Goal: Information Seeking & Learning: Check status

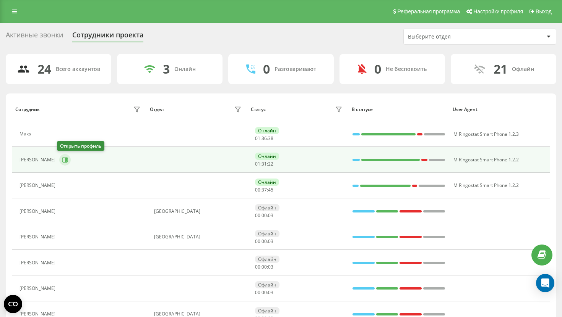
click at [62, 157] on icon at bounding box center [65, 160] width 6 height 6
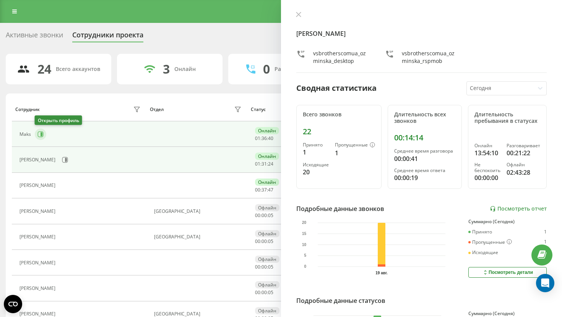
click at [41, 136] on icon at bounding box center [41, 135] width 2 height 4
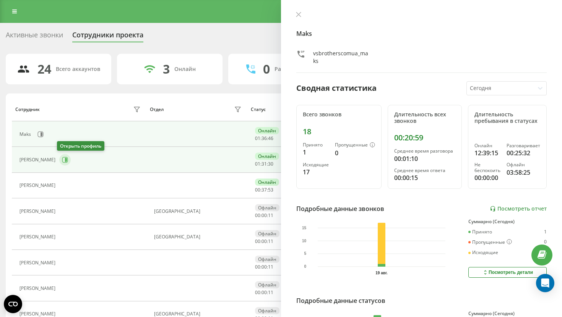
click at [65, 159] on icon at bounding box center [66, 160] width 2 height 4
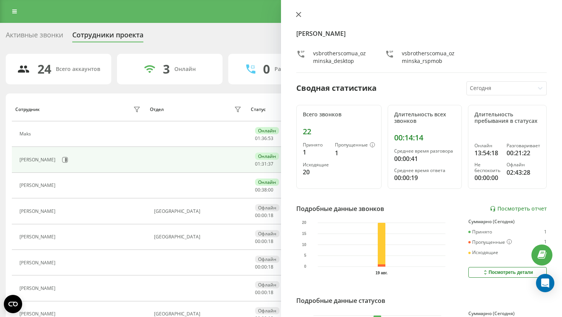
click at [300, 13] on icon at bounding box center [298, 14] width 5 height 5
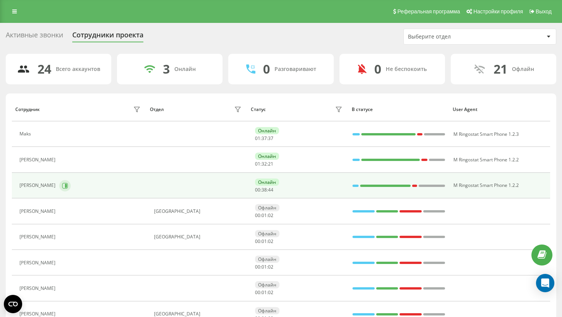
click at [62, 181] on button at bounding box center [64, 185] width 11 height 11
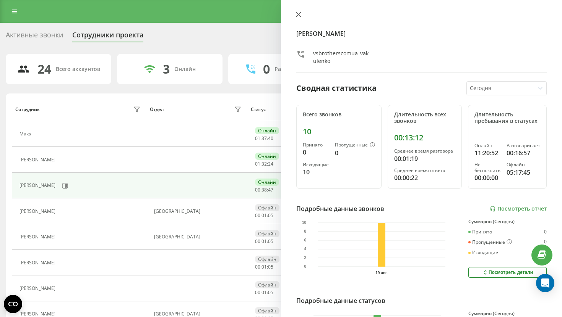
click at [297, 15] on icon at bounding box center [298, 14] width 5 height 5
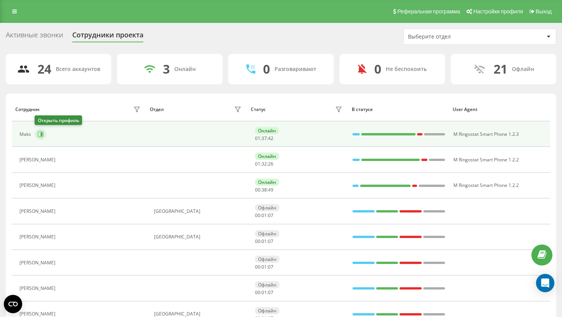
click at [41, 138] on button at bounding box center [40, 134] width 11 height 11
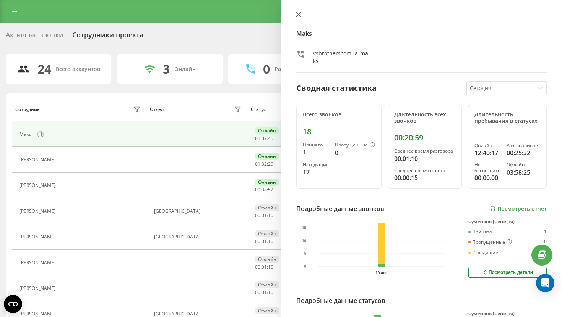
click at [301, 14] on button at bounding box center [298, 14] width 10 height 7
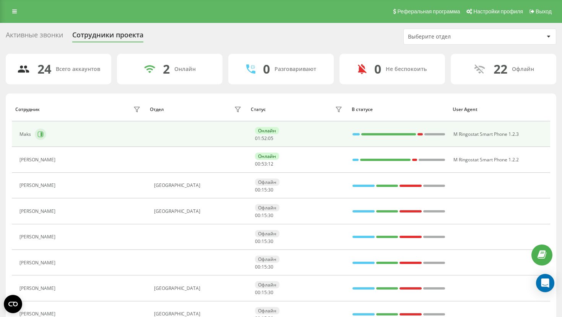
click at [38, 135] on icon at bounding box center [41, 134] width 6 height 6
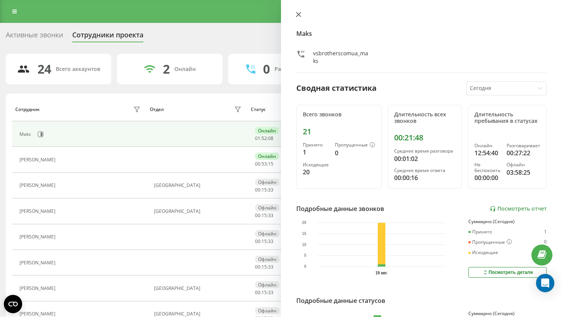
click at [299, 13] on icon at bounding box center [298, 14] width 5 height 5
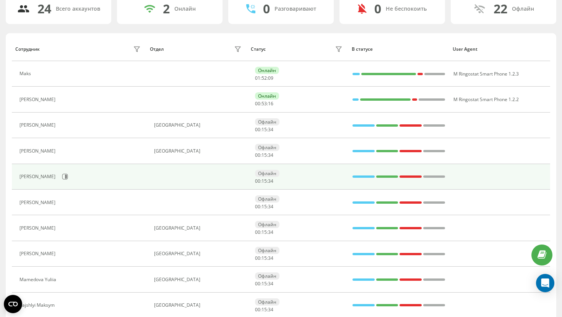
scroll to position [65, 0]
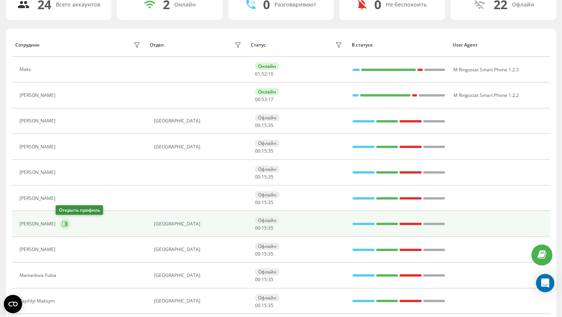
click at [63, 227] on icon at bounding box center [65, 224] width 6 height 6
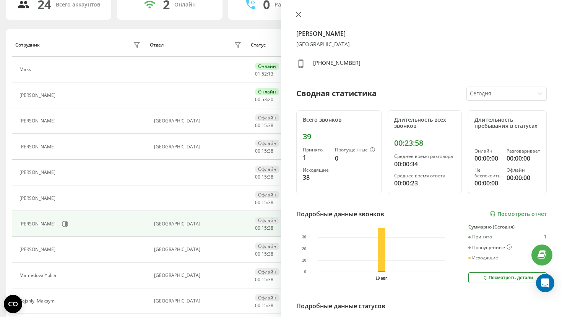
click at [297, 13] on icon at bounding box center [298, 14] width 5 height 5
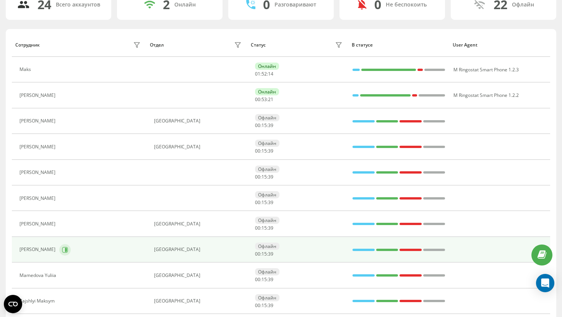
click at [62, 246] on button at bounding box center [64, 249] width 11 height 11
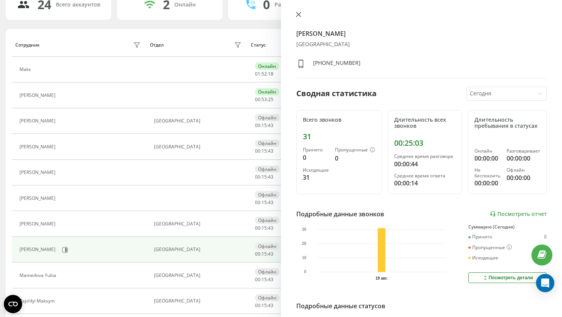
click at [299, 15] on icon at bounding box center [298, 14] width 5 height 5
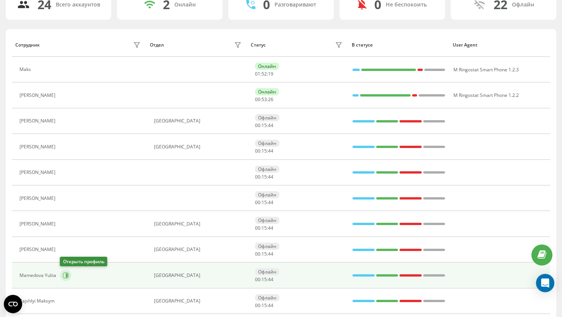
click at [63, 274] on icon at bounding box center [66, 276] width 6 height 6
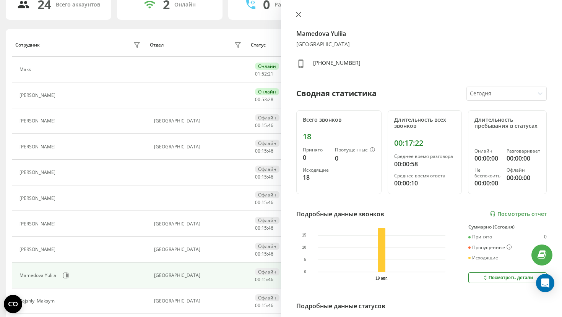
click at [298, 16] on icon at bounding box center [298, 14] width 5 height 5
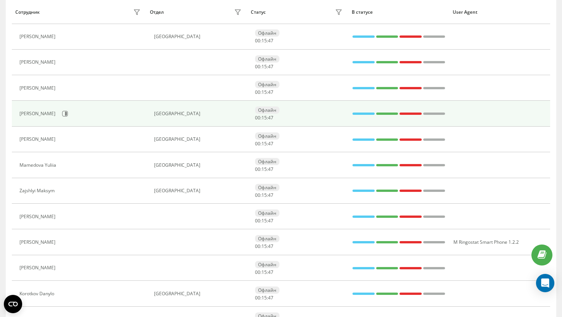
scroll to position [186, 0]
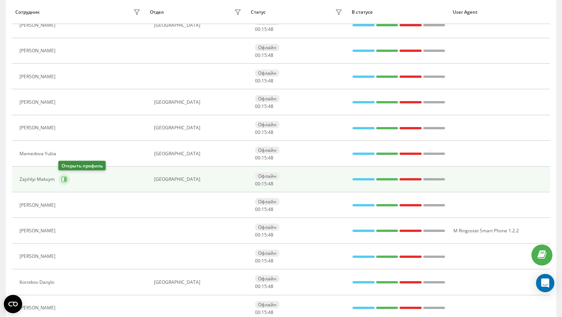
click at [60, 180] on button at bounding box center [63, 179] width 11 height 11
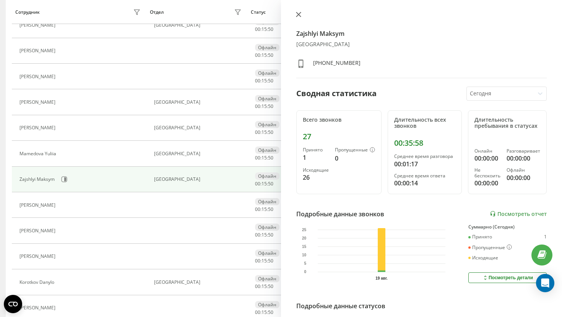
click at [297, 15] on icon at bounding box center [298, 14] width 5 height 5
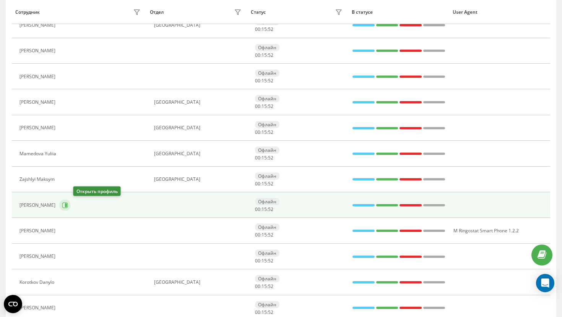
click at [68, 205] on icon at bounding box center [65, 205] width 6 height 6
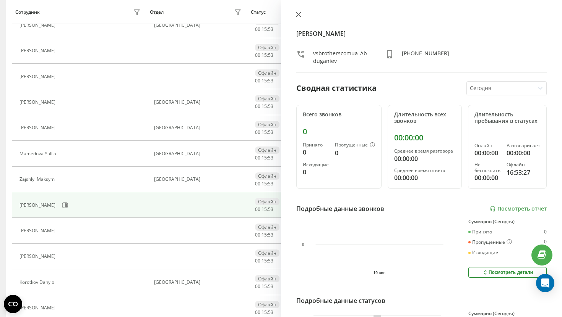
click at [299, 16] on icon at bounding box center [298, 14] width 5 height 5
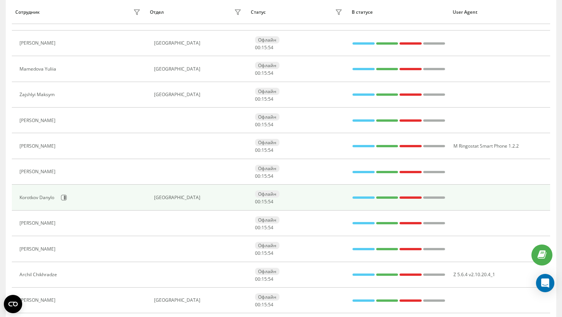
scroll to position [282, 0]
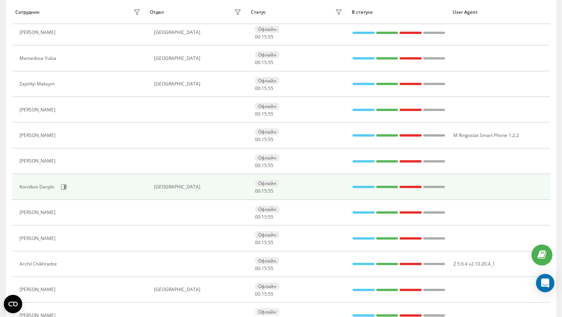
click at [68, 181] on div "Korotkov Danylo" at bounding box center [80, 187] width 123 height 13
click at [66, 186] on icon at bounding box center [64, 187] width 6 height 6
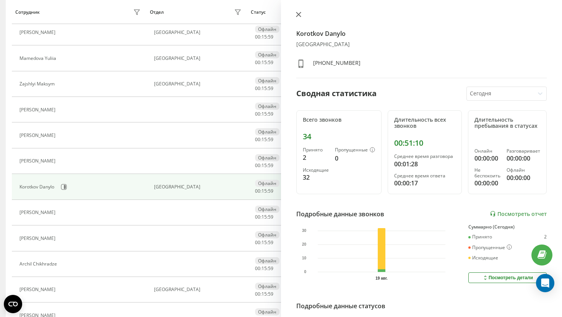
click at [298, 15] on icon at bounding box center [298, 14] width 5 height 5
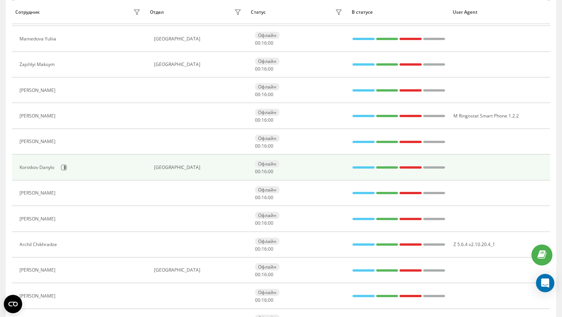
scroll to position [303, 0]
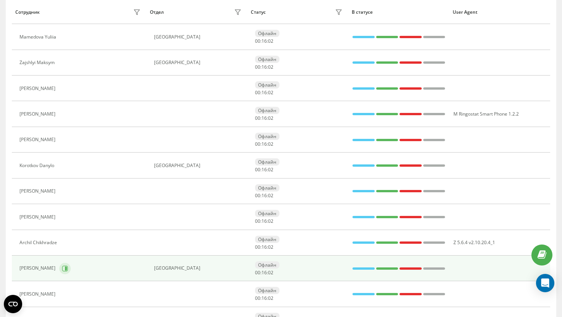
click at [63, 266] on icon at bounding box center [65, 269] width 6 height 6
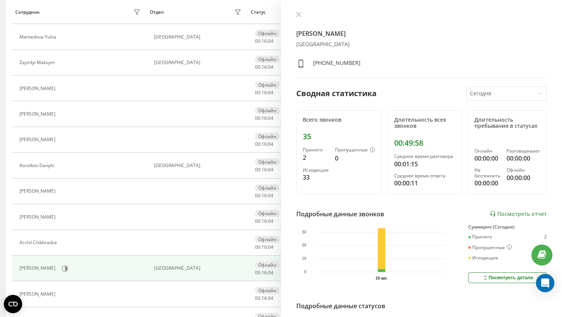
click at [300, 10] on div "Semyon Burman Киев +380631441231 Сводная статистика Сегодня Всего звонков 35 Пр…" at bounding box center [421, 158] width 281 height 317
click at [302, 13] on button at bounding box center [298, 14] width 10 height 7
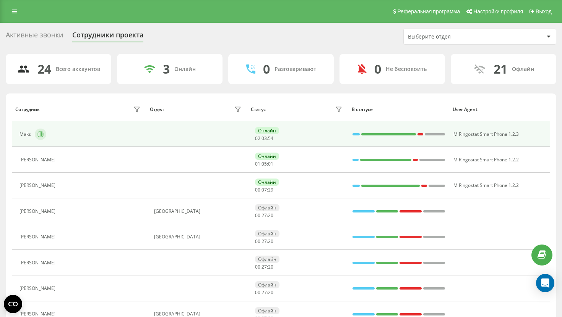
click at [40, 136] on icon at bounding box center [41, 135] width 2 height 4
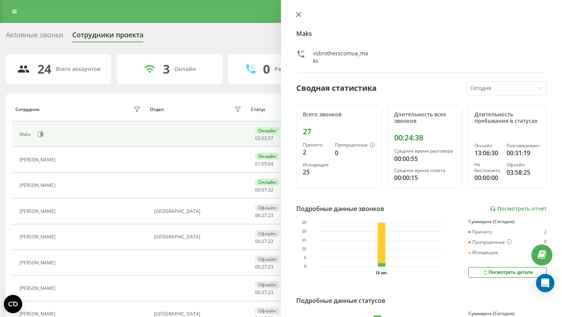
click at [299, 15] on icon at bounding box center [298, 14] width 5 height 5
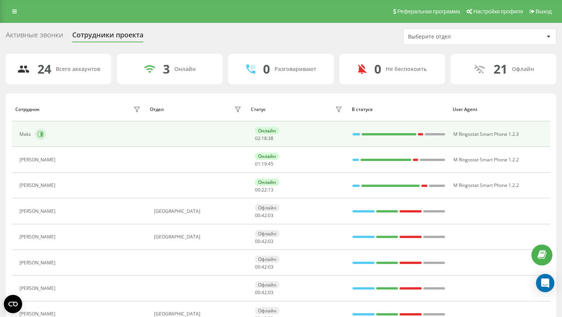
click at [43, 138] on button at bounding box center [40, 134] width 11 height 11
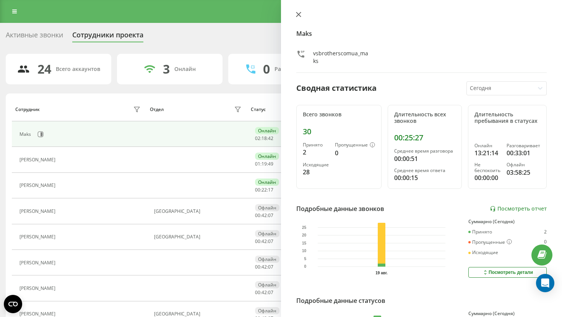
click at [299, 15] on icon at bounding box center [298, 14] width 5 height 5
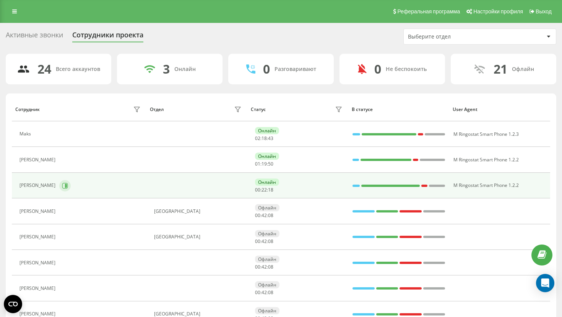
click at [65, 186] on icon at bounding box center [66, 186] width 2 height 4
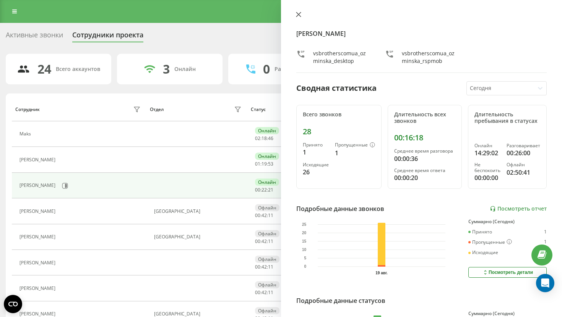
click at [303, 11] on button at bounding box center [298, 14] width 10 height 7
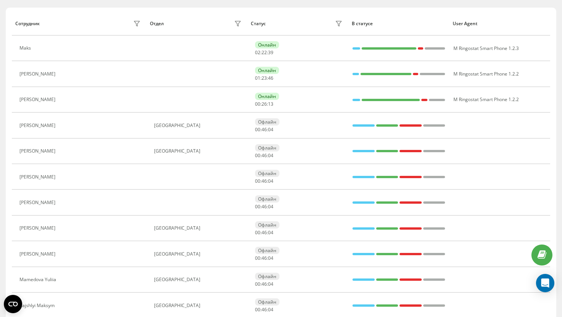
scroll to position [99, 0]
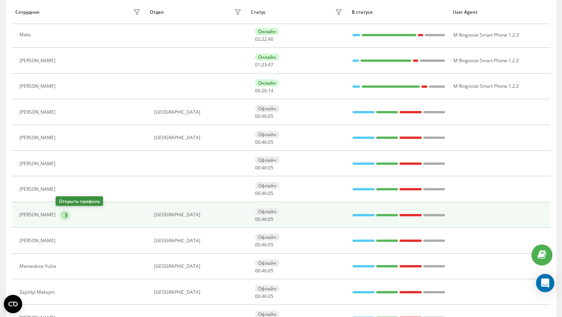
click at [62, 215] on icon at bounding box center [65, 215] width 6 height 6
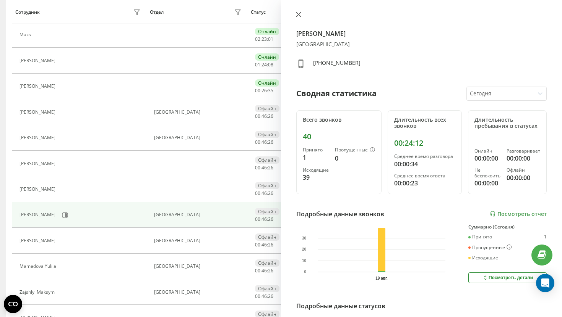
click at [295, 13] on button at bounding box center [298, 14] width 10 height 7
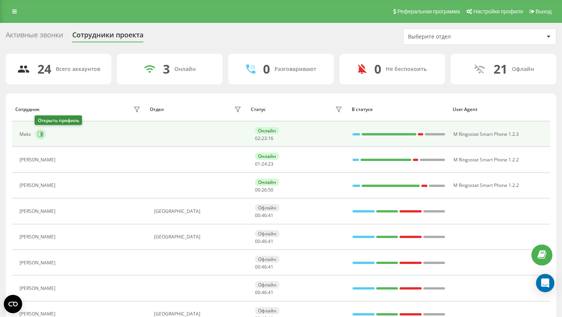
click at [44, 131] on button at bounding box center [40, 134] width 11 height 11
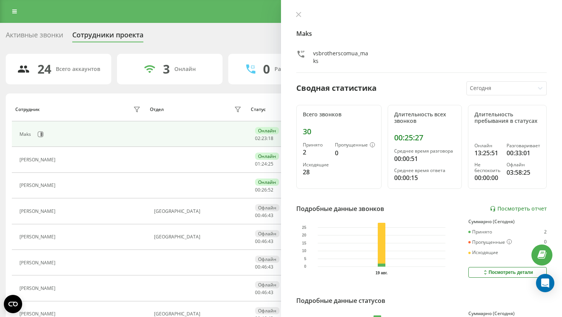
click at [297, 11] on div "Maks vsbrotherscomua_maks Сводная статистика Сегодня Всего звонков 30 Принято 2…" at bounding box center [421, 158] width 281 height 317
click at [297, 13] on icon at bounding box center [298, 14] width 5 height 5
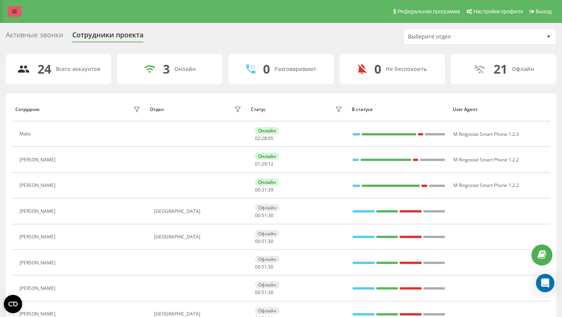
click at [20, 12] on link at bounding box center [15, 11] width 14 height 11
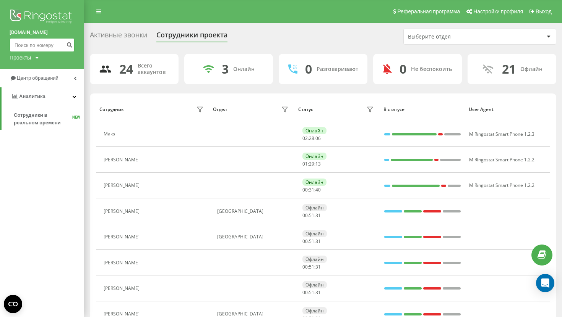
click at [47, 51] on input at bounding box center [42, 45] width 65 height 14
paste input "+48516516364"
click at [17, 46] on input "+48516516364" at bounding box center [42, 45] width 65 height 14
type input "48516516364"
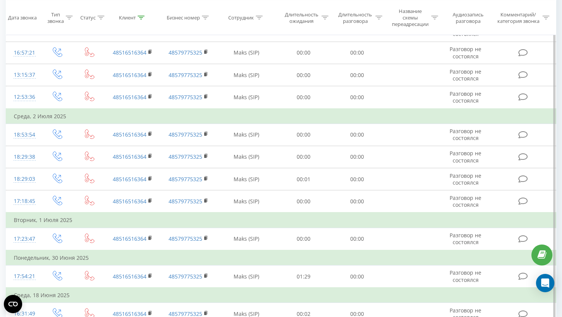
scroll to position [603, 0]
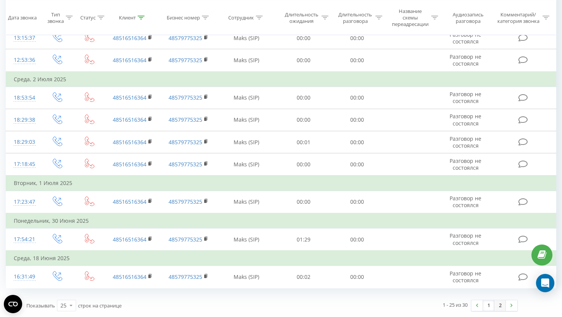
click at [497, 310] on link "2" at bounding box center [499, 306] width 11 height 11
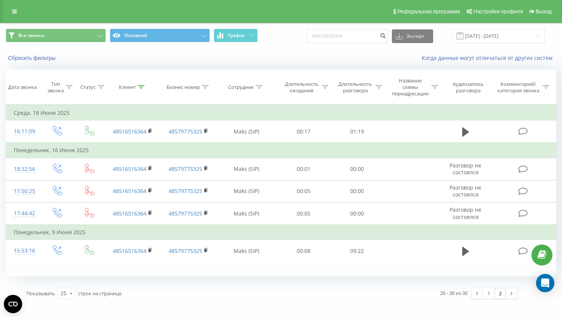
click at [485, 299] on div "1 2" at bounding box center [494, 293] width 47 height 11
click at [488, 296] on link "1" at bounding box center [487, 293] width 11 height 11
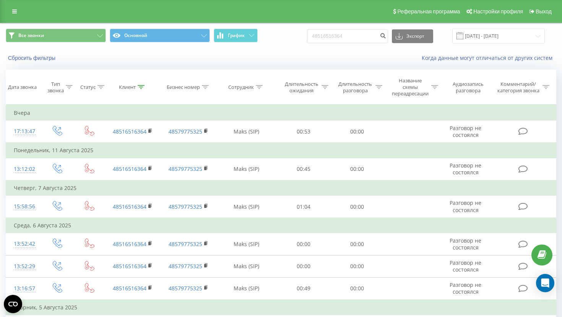
click at [15, 19] on div "Реферальная программа Настройки профиля Выход" at bounding box center [281, 11] width 562 height 23
click at [17, 16] on link at bounding box center [15, 11] width 14 height 11
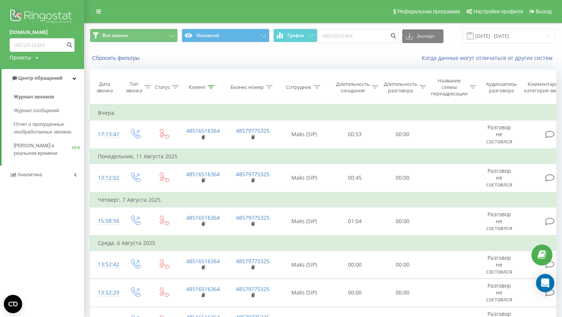
click at [51, 185] on div "vsbrothers.com.ua 48516516364 Проекты vsbrothers.com.ua Центр обращений Журнал …" at bounding box center [42, 158] width 84 height 317
click at [61, 183] on link "Аналитика" at bounding box center [42, 175] width 84 height 18
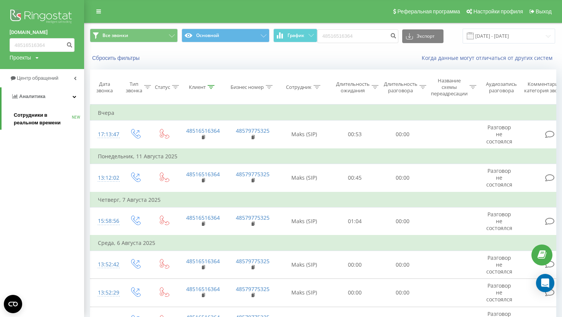
click at [47, 118] on span "Сотрудники в реальном времени" at bounding box center [43, 119] width 58 height 15
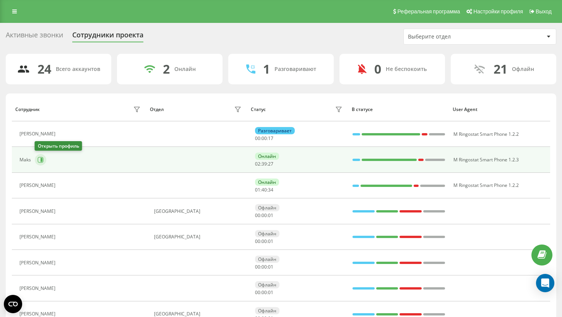
click at [44, 159] on button at bounding box center [40, 159] width 11 height 11
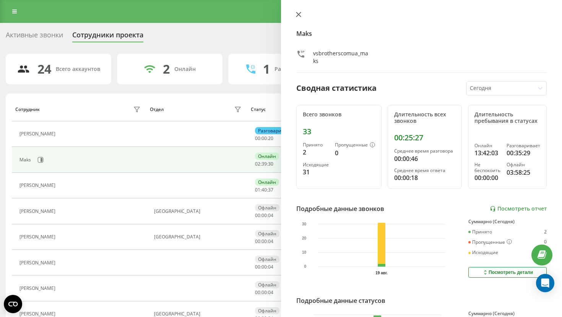
click at [299, 14] on icon at bounding box center [298, 14] width 5 height 5
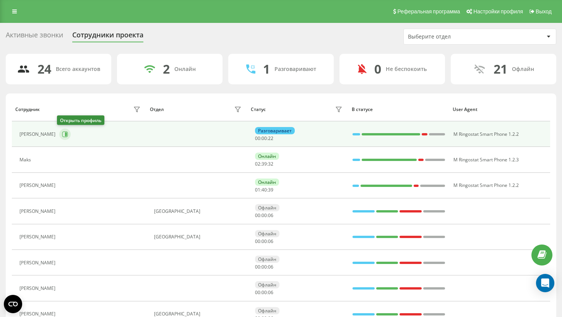
click at [62, 135] on icon at bounding box center [65, 134] width 6 height 6
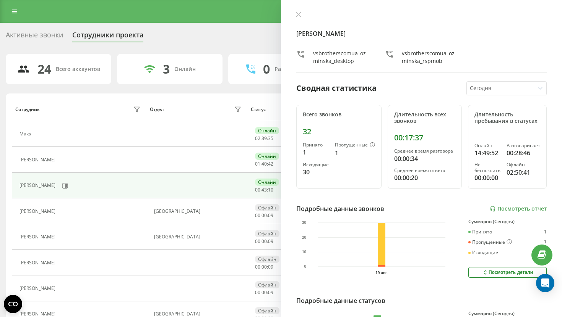
click at [301, 11] on div "[PERSON_NAME] vsbrotherscomua_ozminska_desktop vsbrotherscomua_ozminska_rspmob …" at bounding box center [421, 158] width 281 height 317
click at [301, 12] on icon at bounding box center [298, 14] width 5 height 5
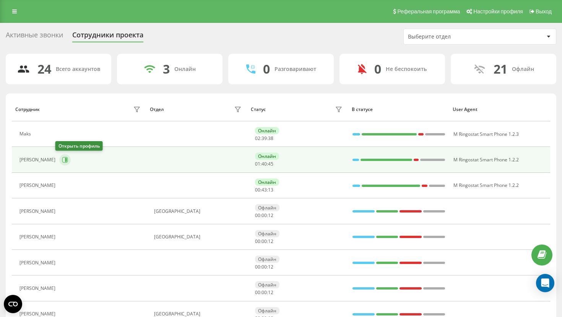
click at [60, 163] on button at bounding box center [64, 159] width 11 height 11
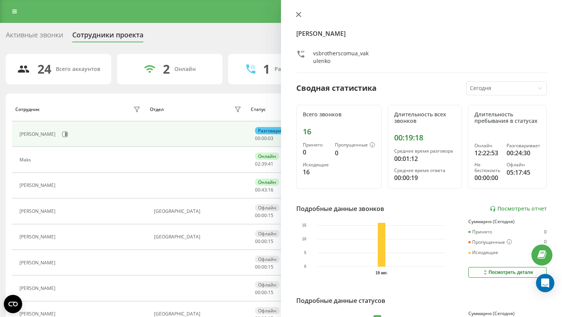
click at [296, 18] on button at bounding box center [298, 14] width 10 height 7
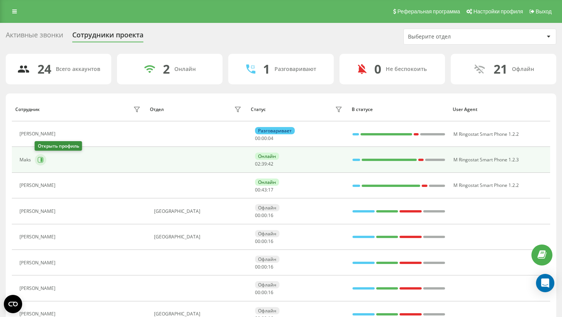
click at [39, 162] on icon at bounding box center [40, 160] width 6 height 6
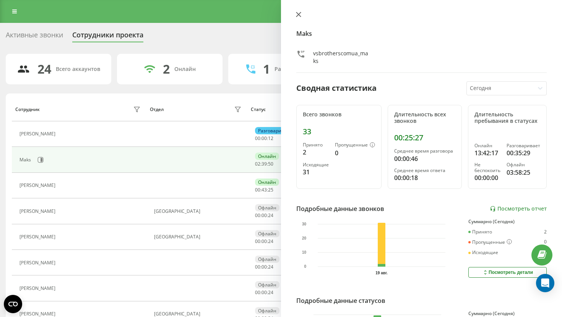
click at [300, 12] on icon at bounding box center [298, 14] width 5 height 5
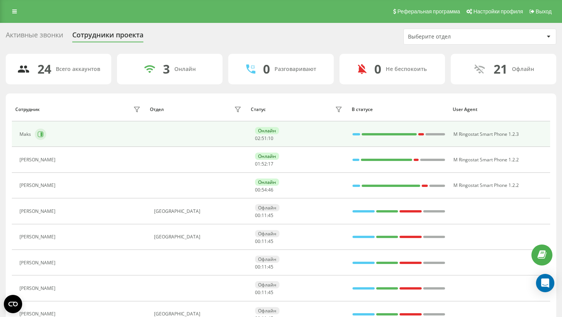
click at [38, 134] on icon at bounding box center [41, 134] width 6 height 6
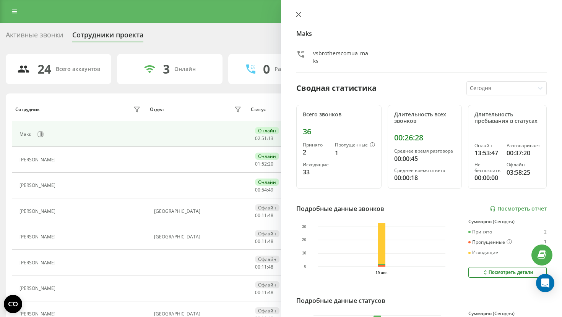
click at [296, 16] on icon at bounding box center [298, 14] width 5 height 5
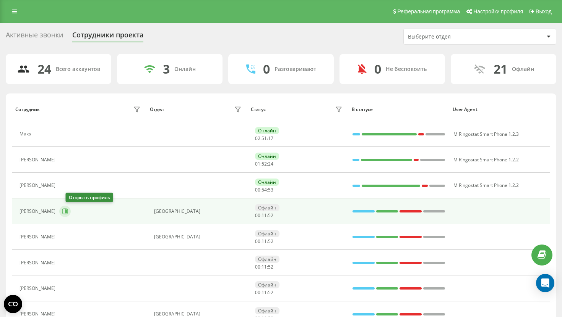
click at [68, 214] on icon at bounding box center [65, 212] width 6 height 6
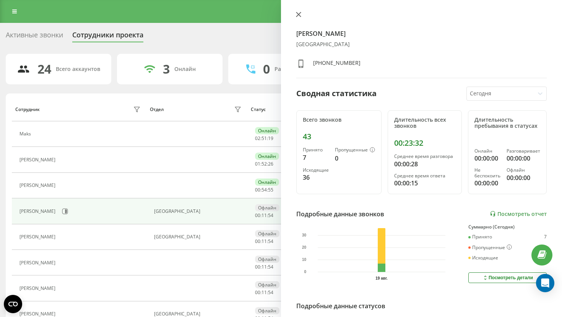
click at [298, 13] on icon at bounding box center [298, 14] width 5 height 5
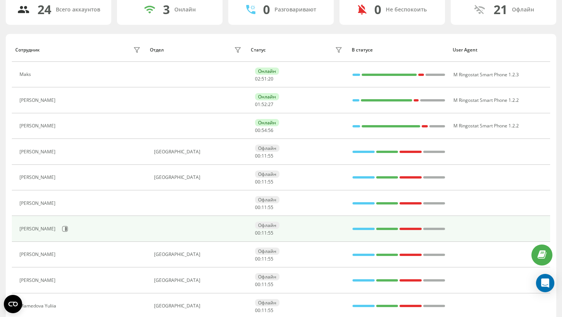
scroll to position [82, 0]
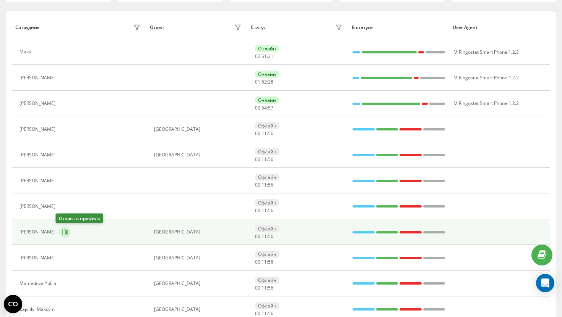
click at [62, 232] on icon at bounding box center [65, 233] width 6 height 6
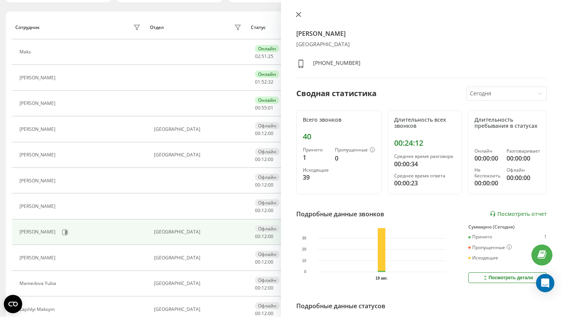
click at [295, 16] on button at bounding box center [298, 14] width 10 height 7
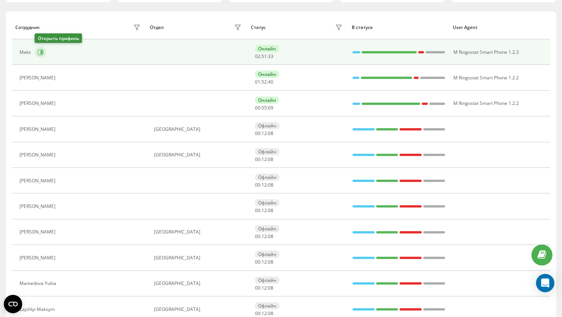
click at [40, 52] on icon at bounding box center [41, 52] width 2 height 4
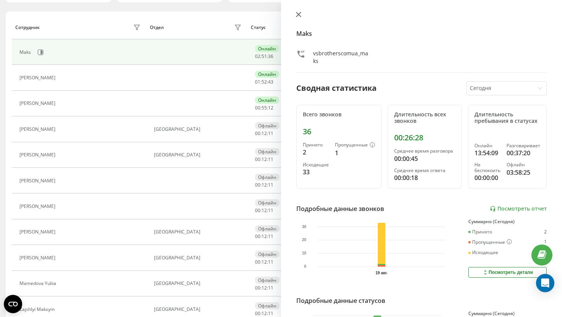
click at [295, 13] on button at bounding box center [298, 14] width 10 height 7
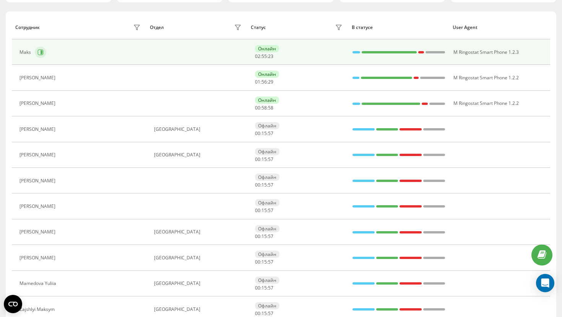
click at [40, 55] on icon at bounding box center [41, 52] width 6 height 6
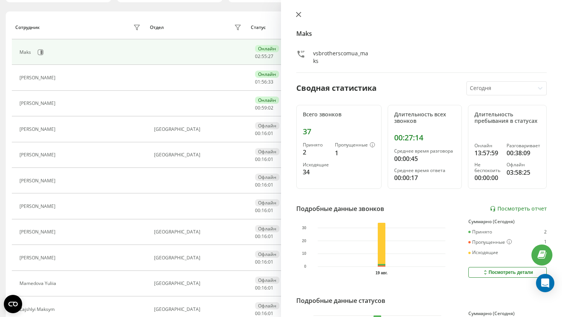
click at [301, 13] on icon at bounding box center [298, 14] width 5 height 5
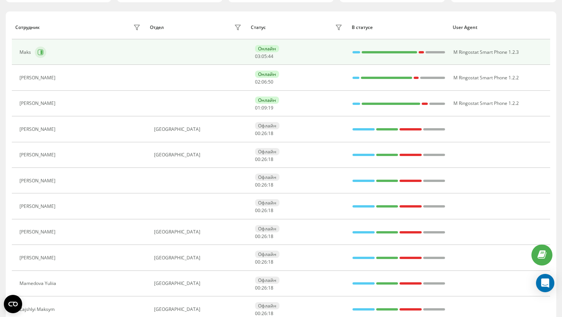
click at [44, 50] on button at bounding box center [40, 52] width 11 height 11
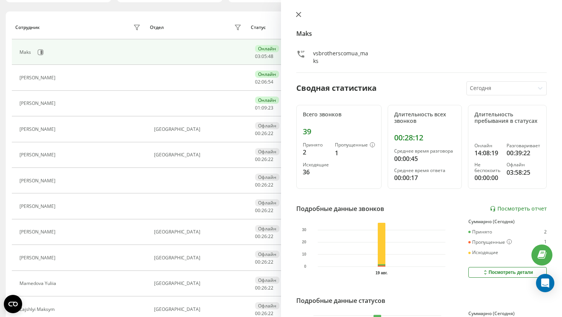
click at [301, 15] on button at bounding box center [298, 14] width 10 height 7
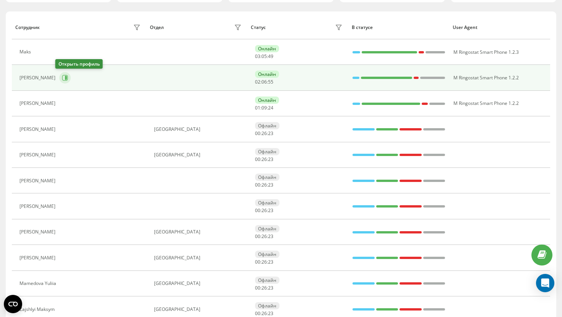
click at [65, 79] on icon at bounding box center [66, 78] width 2 height 4
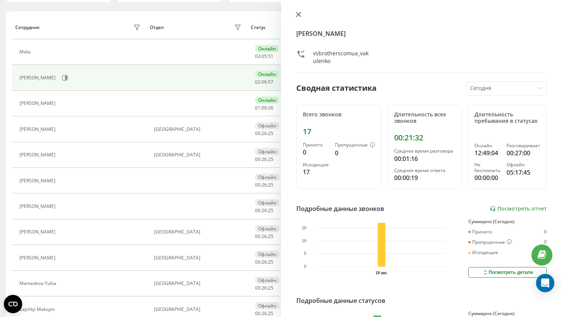
click at [301, 15] on button at bounding box center [298, 14] width 10 height 7
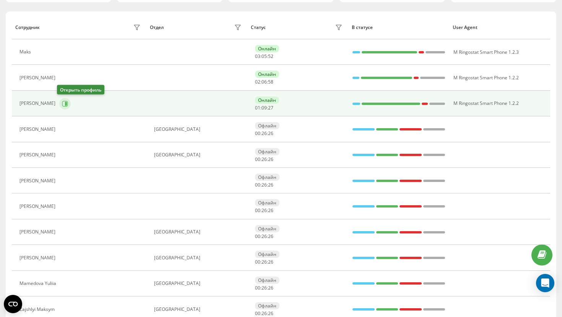
click at [62, 104] on icon at bounding box center [65, 104] width 6 height 6
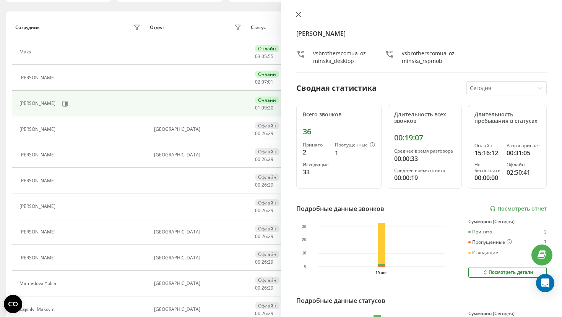
click at [299, 13] on icon at bounding box center [298, 14] width 5 height 5
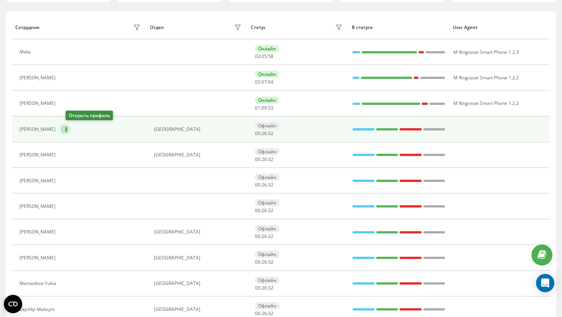
click at [71, 131] on button at bounding box center [64, 129] width 11 height 11
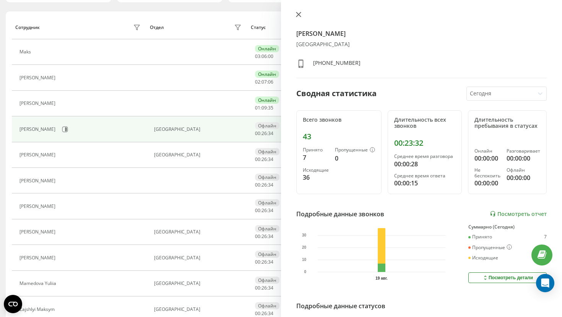
click at [298, 17] on icon at bounding box center [298, 14] width 5 height 5
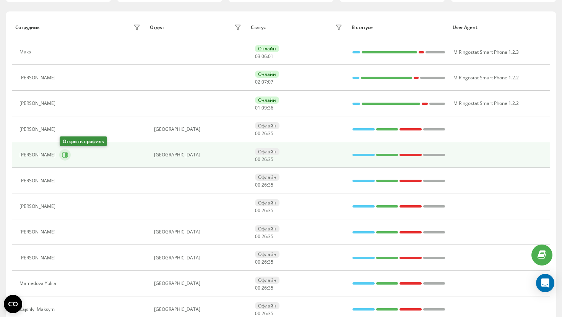
click at [63, 158] on icon at bounding box center [65, 155] width 6 height 6
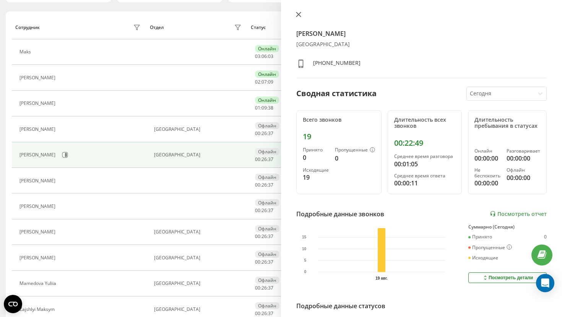
click at [298, 15] on icon at bounding box center [298, 14] width 5 height 5
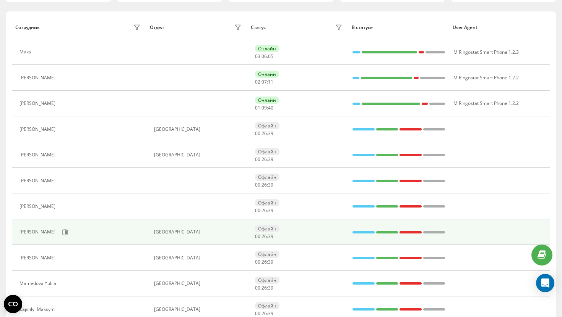
click at [56, 235] on div "[PERSON_NAME]" at bounding box center [80, 232] width 123 height 13
click at [64, 232] on icon at bounding box center [65, 233] width 6 height 6
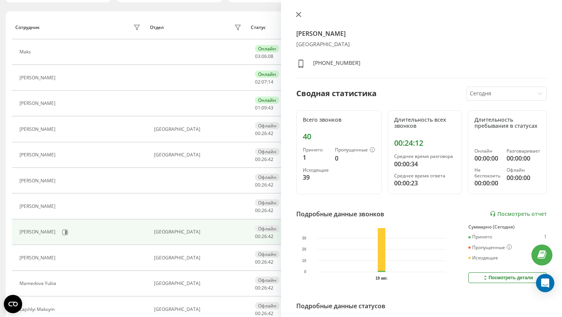
click at [298, 15] on icon at bounding box center [298, 14] width 5 height 5
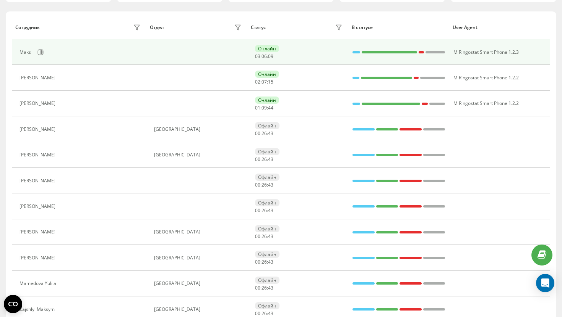
click at [48, 53] on div "Maks" at bounding box center [80, 52] width 123 height 13
click at [41, 52] on icon at bounding box center [41, 52] width 2 height 4
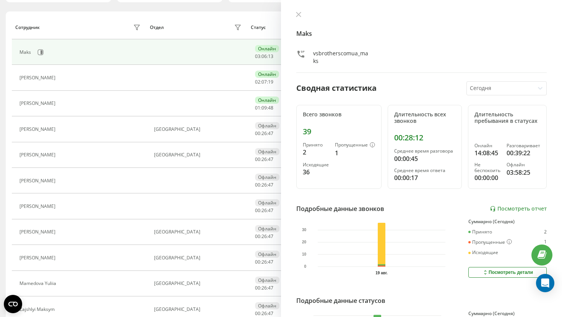
click at [302, 19] on div "Maks vsbrotherscomua_maks" at bounding box center [421, 42] width 250 height 62
click at [301, 15] on button at bounding box center [298, 14] width 10 height 7
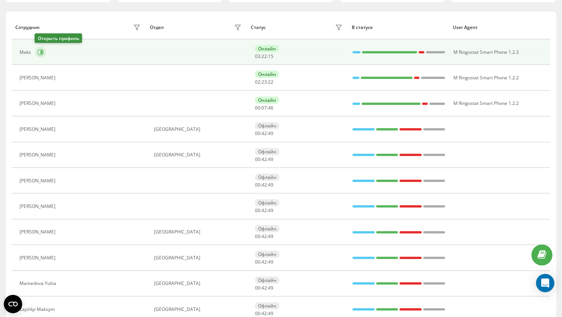
click at [39, 54] on icon at bounding box center [40, 52] width 6 height 6
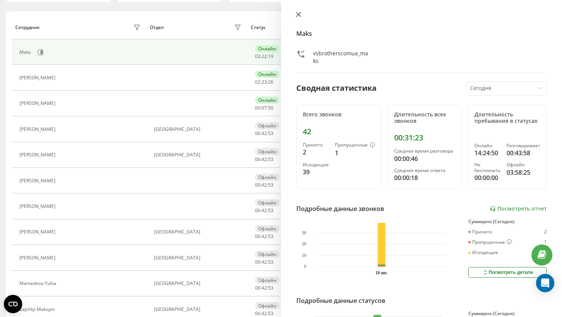
click at [299, 12] on icon at bounding box center [298, 14] width 5 height 5
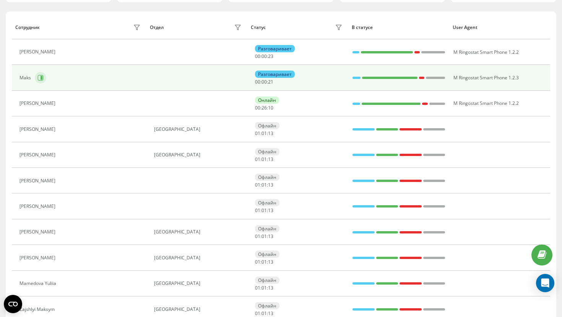
click at [35, 79] on button at bounding box center [40, 77] width 11 height 11
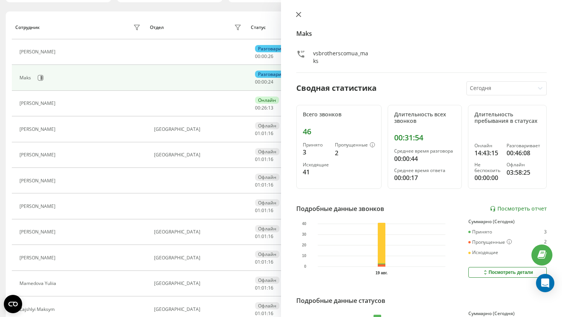
click at [297, 16] on icon at bounding box center [298, 14] width 5 height 5
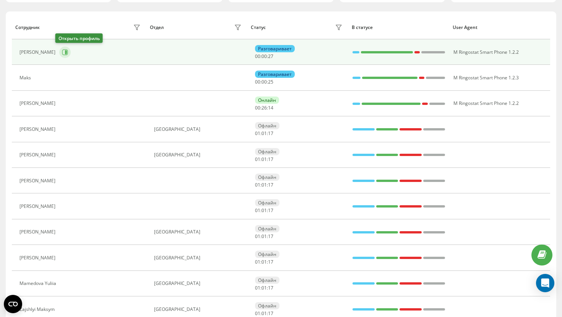
click at [62, 52] on icon at bounding box center [65, 52] width 6 height 6
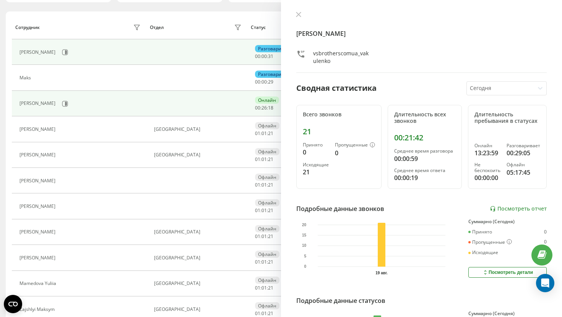
click at [58, 108] on div "[PERSON_NAME]" at bounding box center [80, 103] width 123 height 13
click at [60, 107] on button at bounding box center [64, 103] width 11 height 11
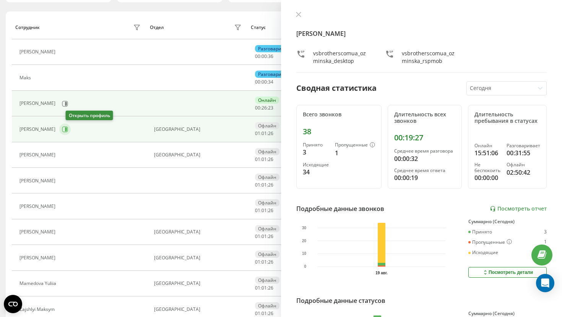
click at [68, 131] on icon at bounding box center [65, 129] width 6 height 6
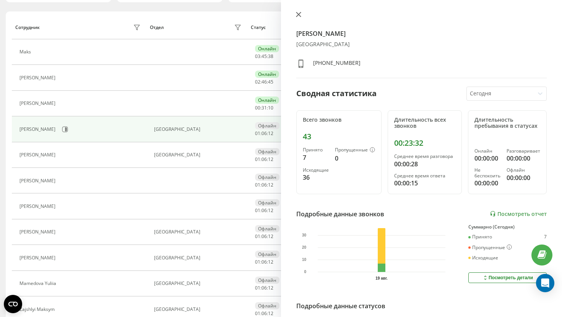
click at [299, 14] on icon at bounding box center [298, 14] width 5 height 5
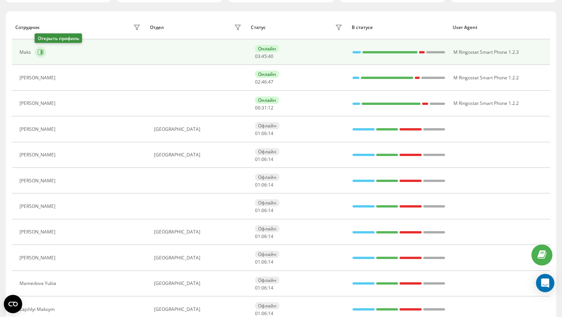
drag, startPoint x: 74, startPoint y: 92, endPoint x: 38, endPoint y: 52, distance: 54.1
click at [38, 52] on icon at bounding box center [40, 52] width 6 height 6
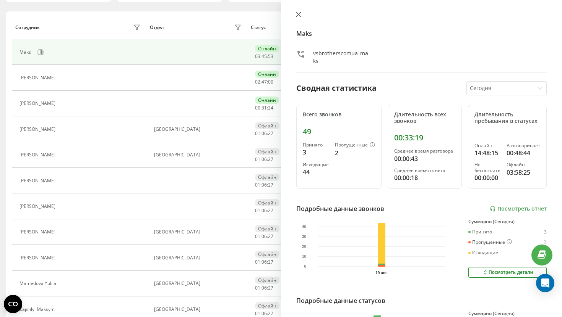
click at [298, 16] on icon at bounding box center [298, 14] width 5 height 5
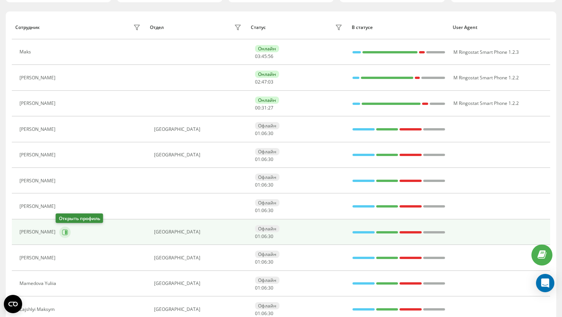
click at [59, 232] on button at bounding box center [64, 232] width 11 height 11
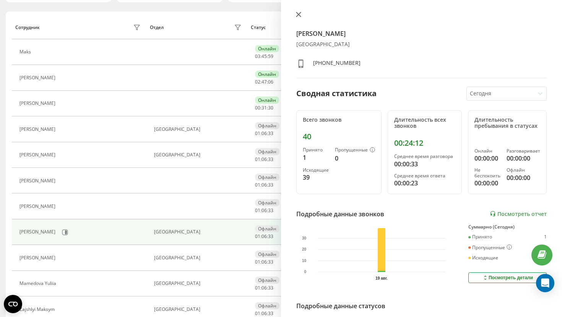
click at [298, 13] on icon at bounding box center [298, 14] width 5 height 5
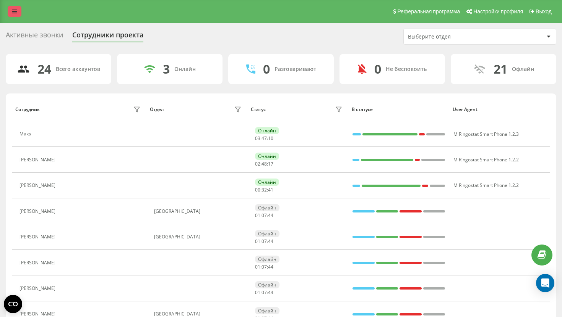
click at [13, 14] on link at bounding box center [15, 11] width 14 height 11
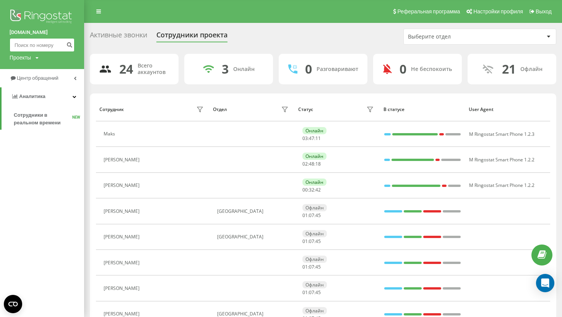
click at [50, 49] on input at bounding box center [42, 45] width 65 height 14
paste input "798849945"
type input "798849945"
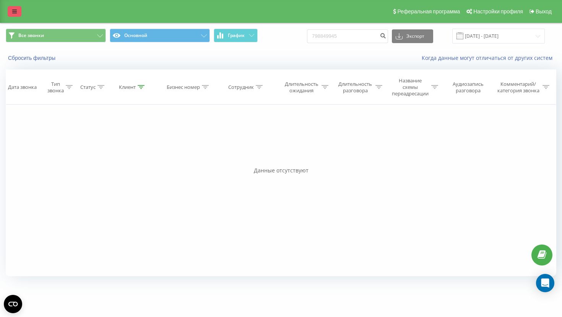
click at [16, 11] on icon at bounding box center [14, 11] width 5 height 5
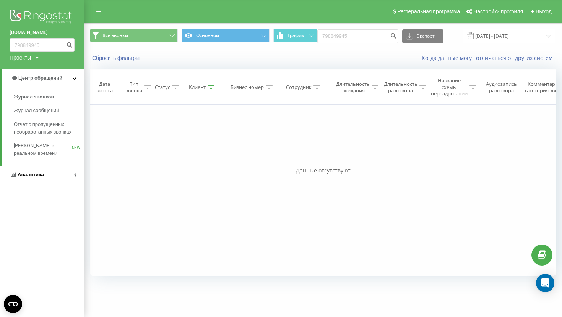
click at [39, 175] on span "Аналитика" at bounding box center [31, 175] width 26 height 6
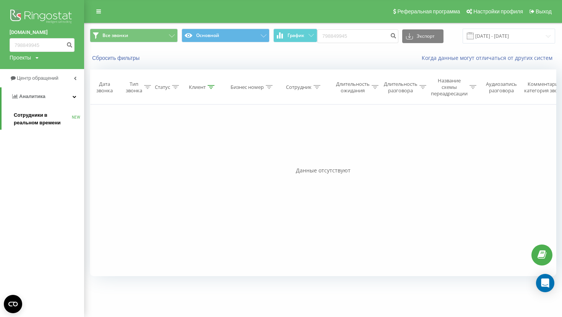
click at [58, 122] on span "Сотрудники в реальном времени" at bounding box center [43, 119] width 58 height 15
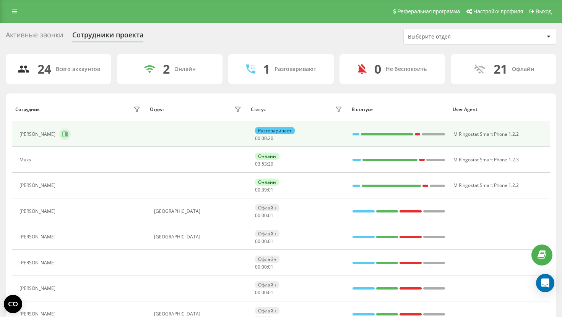
click at [65, 136] on icon at bounding box center [66, 135] width 2 height 4
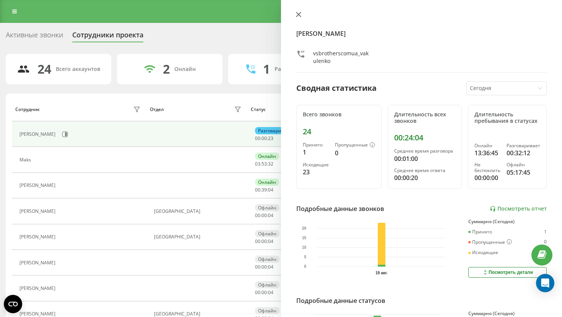
click at [295, 15] on button at bounding box center [298, 14] width 10 height 7
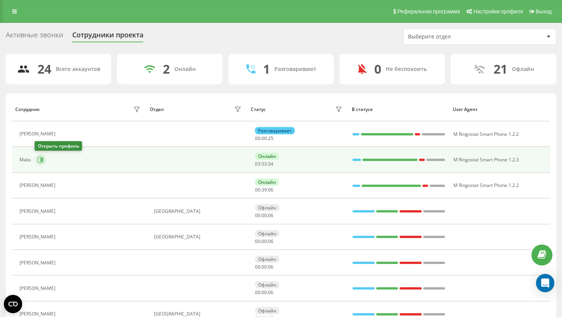
click at [42, 163] on button at bounding box center [40, 159] width 11 height 11
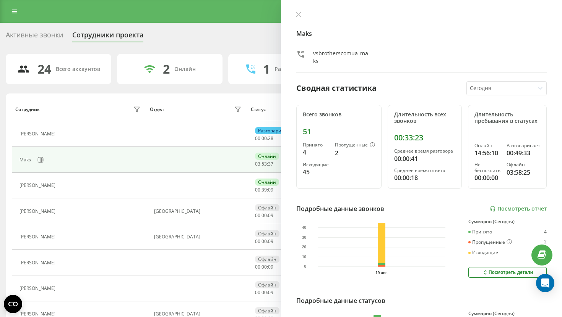
click at [298, 10] on div "Maks vsbrotherscomua_maks Сводная статистика [DATE] Всего звонков 51 Принято 4 …" at bounding box center [421, 158] width 281 height 317
click at [296, 15] on icon at bounding box center [298, 14] width 5 height 5
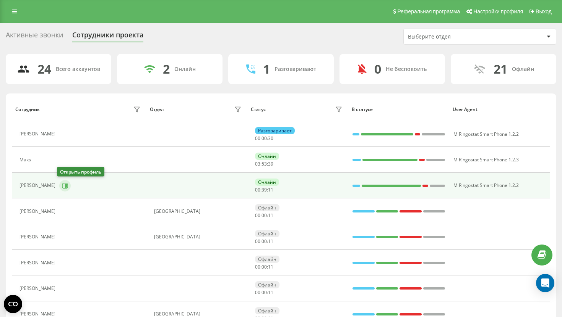
click at [62, 187] on icon at bounding box center [65, 186] width 6 height 6
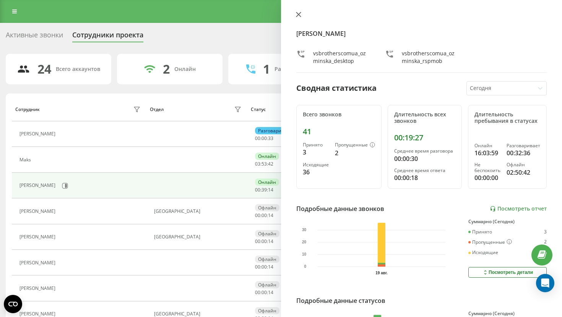
click at [300, 16] on icon at bounding box center [298, 14] width 5 height 5
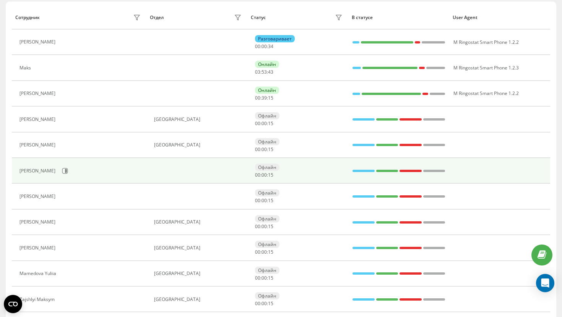
scroll to position [113, 0]
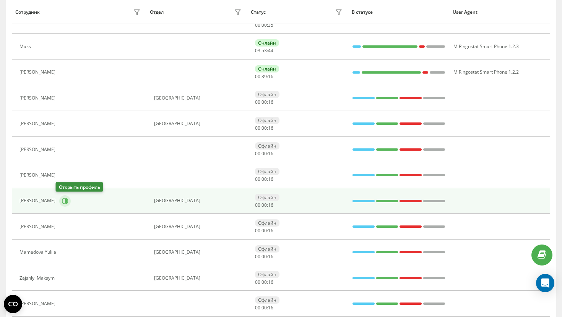
click at [59, 202] on button at bounding box center [64, 201] width 11 height 11
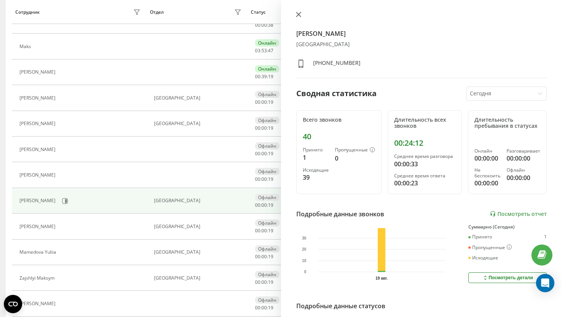
click at [299, 17] on icon at bounding box center [298, 14] width 5 height 5
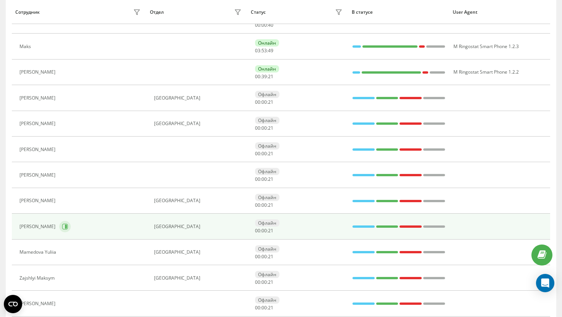
click at [65, 225] on icon at bounding box center [65, 227] width 6 height 6
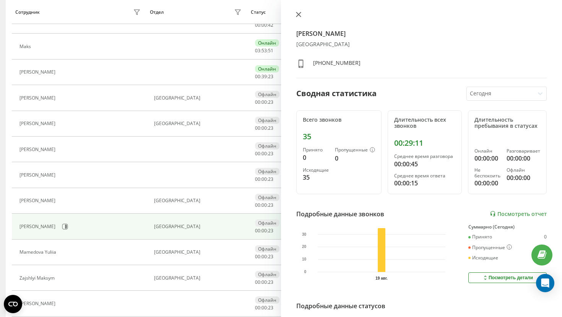
click at [299, 15] on icon at bounding box center [298, 14] width 5 height 5
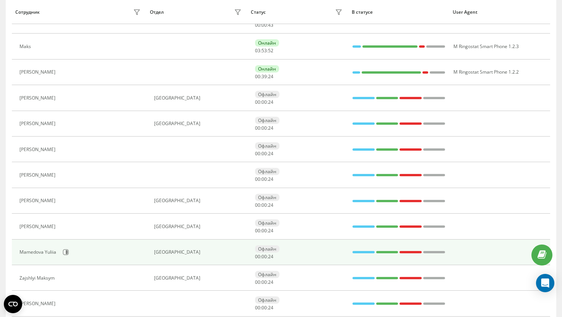
scroll to position [220, 0]
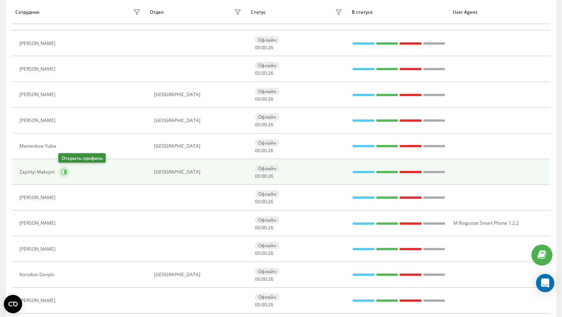
click at [65, 177] on button at bounding box center [63, 172] width 11 height 11
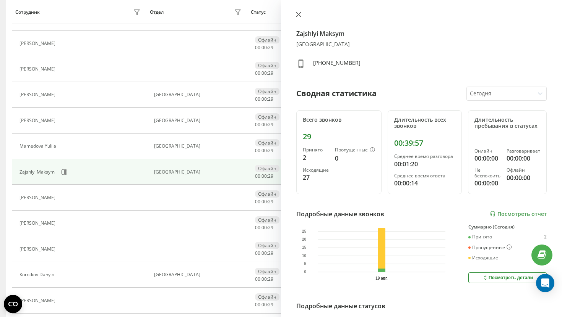
click at [298, 13] on icon at bounding box center [298, 14] width 5 height 5
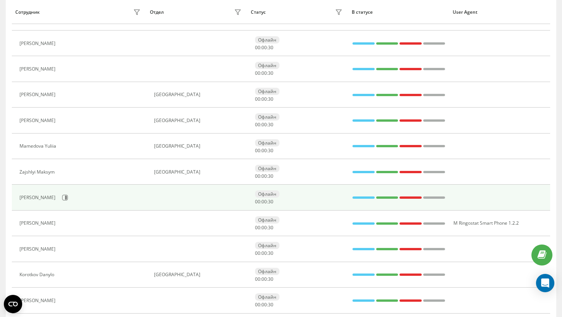
scroll to position [263, 0]
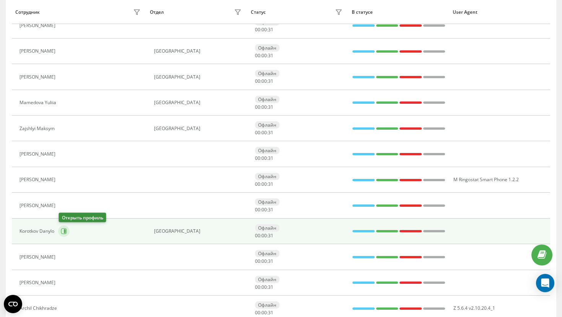
click at [65, 229] on icon at bounding box center [64, 231] width 6 height 6
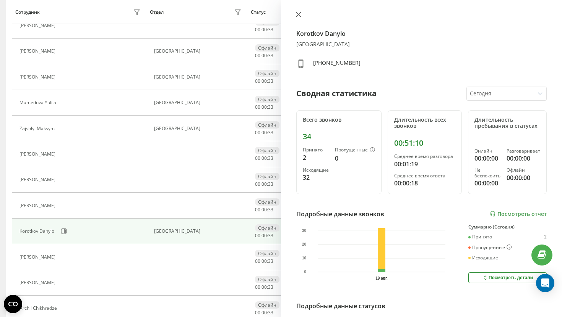
click at [298, 15] on icon at bounding box center [298, 14] width 5 height 5
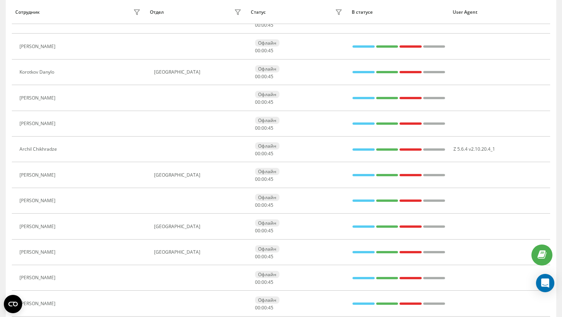
scroll to position [450, 0]
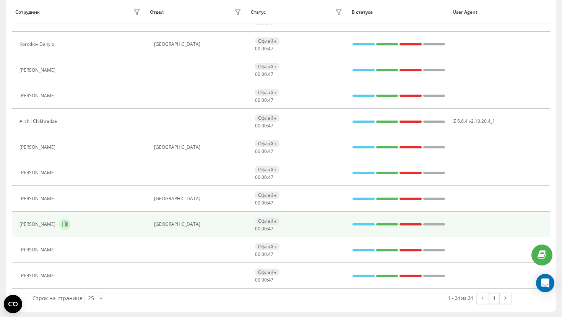
click at [63, 225] on icon at bounding box center [65, 225] width 6 height 6
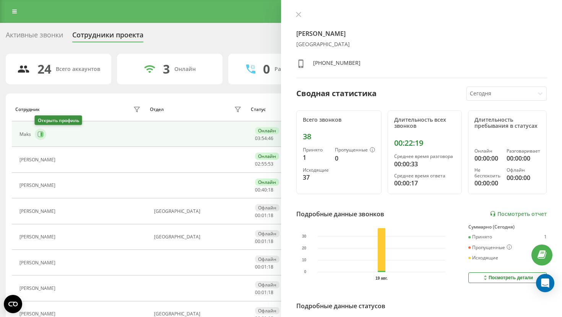
click at [40, 134] on icon at bounding box center [41, 135] width 2 height 4
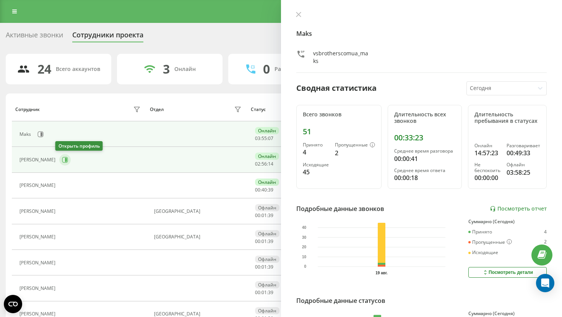
click at [62, 157] on icon at bounding box center [65, 160] width 6 height 6
click at [38, 133] on icon at bounding box center [41, 134] width 6 height 6
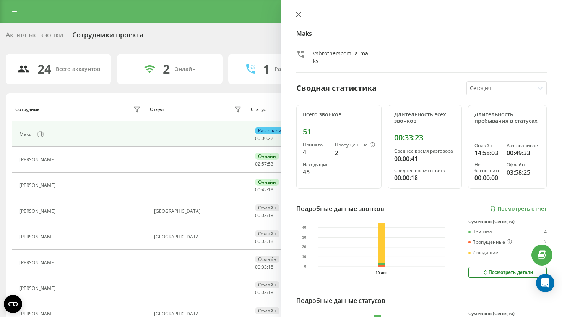
click at [298, 18] on button at bounding box center [298, 14] width 10 height 7
